Goal: Check status: Check status

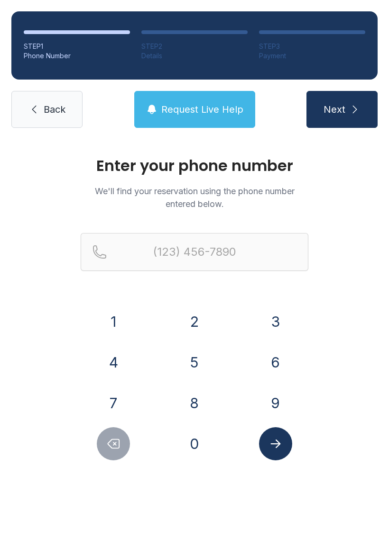
click at [200, 410] on button "8" at bounding box center [194, 403] width 33 height 33
click at [140, 323] on div "1" at bounding box center [114, 321] width 66 height 33
click at [108, 325] on button "1" at bounding box center [113, 321] width 33 height 33
click at [268, 307] on button "3" at bounding box center [275, 321] width 33 height 33
click at [123, 360] on button "4" at bounding box center [113, 362] width 33 height 33
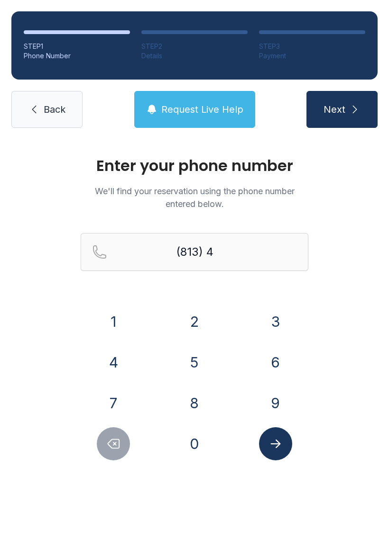
click at [191, 409] on button "8" at bounding box center [194, 403] width 33 height 33
click at [198, 454] on button "0" at bounding box center [194, 443] width 33 height 33
click at [191, 318] on button "2" at bounding box center [194, 321] width 33 height 33
click at [273, 306] on button "3" at bounding box center [275, 321] width 33 height 33
click at [194, 402] on button "8" at bounding box center [194, 403] width 33 height 33
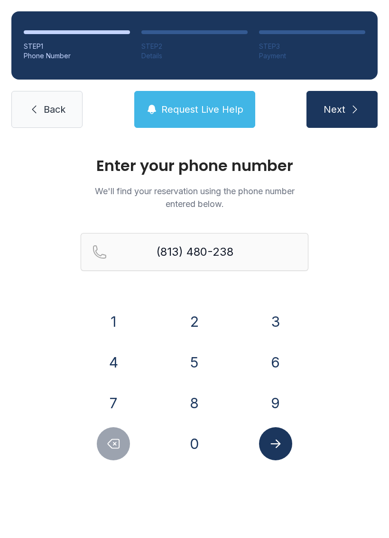
click at [264, 391] on button "9" at bounding box center [275, 403] width 33 height 33
type input "[PHONE_NUMBER]"
click at [270, 441] on icon "Submit lookup form" at bounding box center [275, 444] width 14 height 14
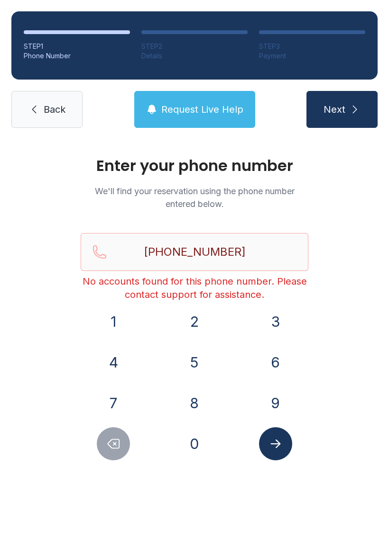
click at [42, 114] on link "Back" at bounding box center [46, 109] width 71 height 37
